Goal: Entertainment & Leisure: Consume media (video, audio)

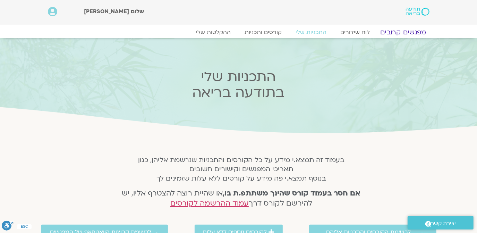
click at [405, 29] on link "מפגשים קרובים" at bounding box center [402, 32] width 63 height 8
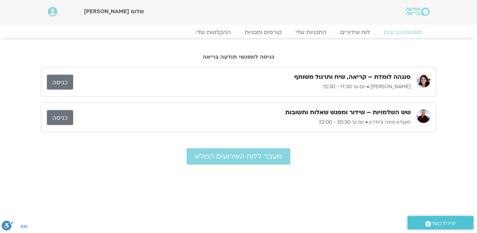
click at [57, 81] on link "כניסה" at bounding box center [60, 82] width 26 height 15
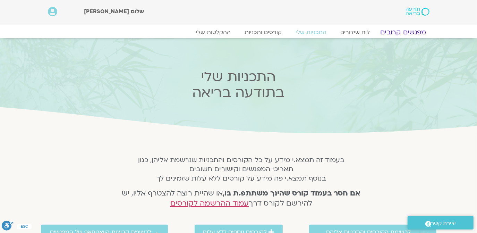
click at [406, 29] on link "מפגשים קרובים" at bounding box center [402, 32] width 63 height 8
click at [404, 32] on link "מפגשים קרובים" at bounding box center [402, 32] width 63 height 8
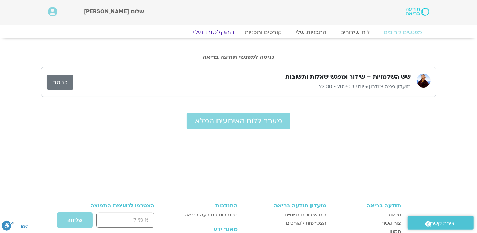
click at [210, 31] on link "ההקלטות שלי" at bounding box center [213, 32] width 58 height 8
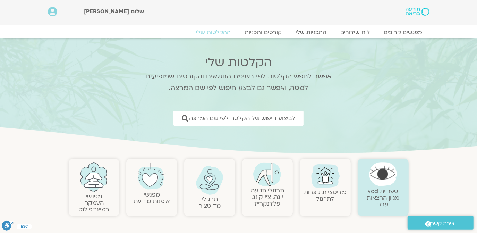
click at [92, 180] on img at bounding box center [94, 177] width 28 height 30
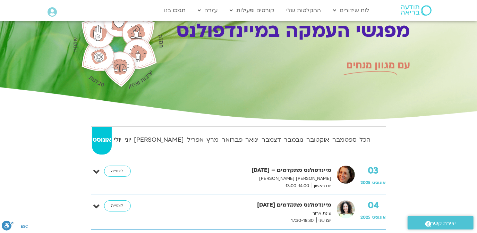
scroll to position [84, 0]
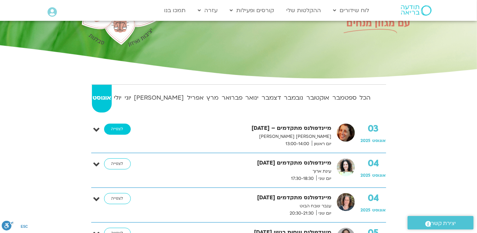
click at [116, 128] on link "לצפייה" at bounding box center [117, 128] width 27 height 11
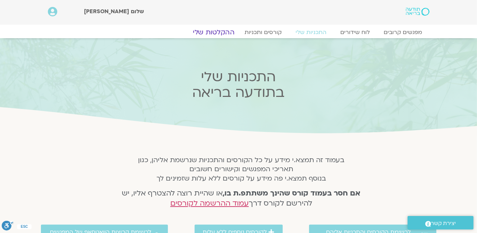
click at [218, 32] on link "ההקלטות שלי" at bounding box center [213, 32] width 58 height 8
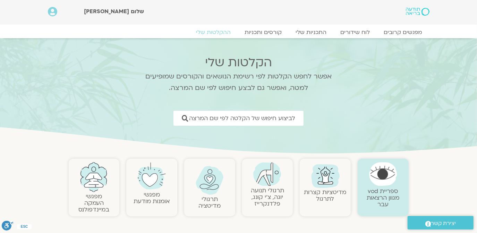
click at [92, 178] on img at bounding box center [94, 177] width 28 height 30
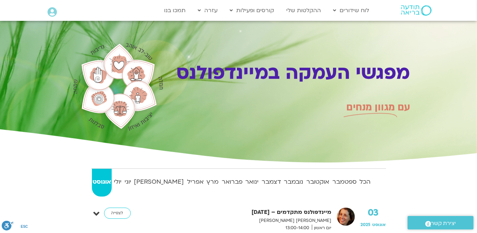
click at [99, 180] on strong "אוגוסט" at bounding box center [102, 181] width 20 height 10
click at [115, 213] on link "לצפייה" at bounding box center [117, 212] width 27 height 11
